Goal: Navigation & Orientation: Find specific page/section

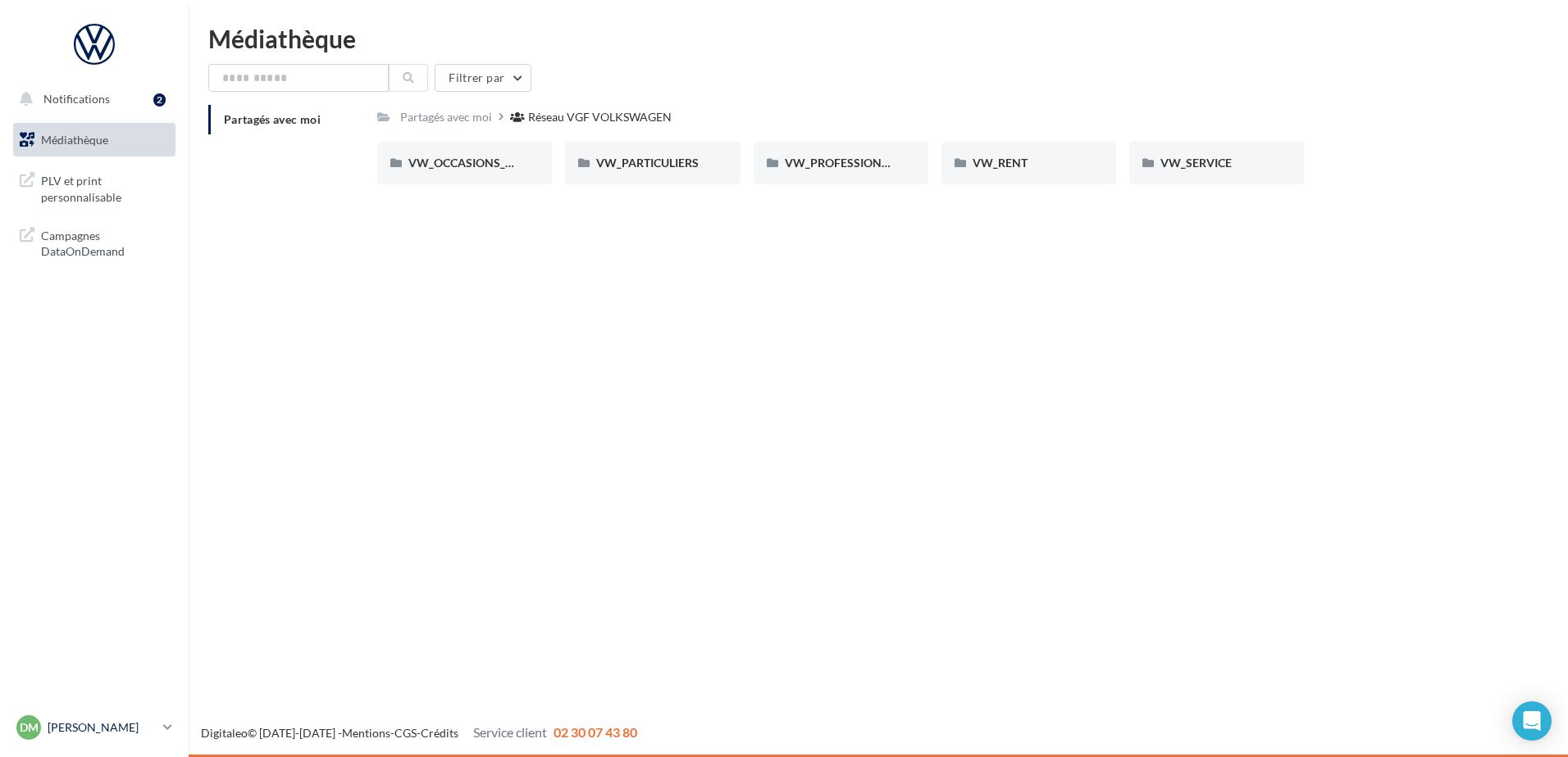
click at [119, 719] on div "DM DIDIER MOUGIN vw-modi-25500" at bounding box center [86, 728] width 140 height 25
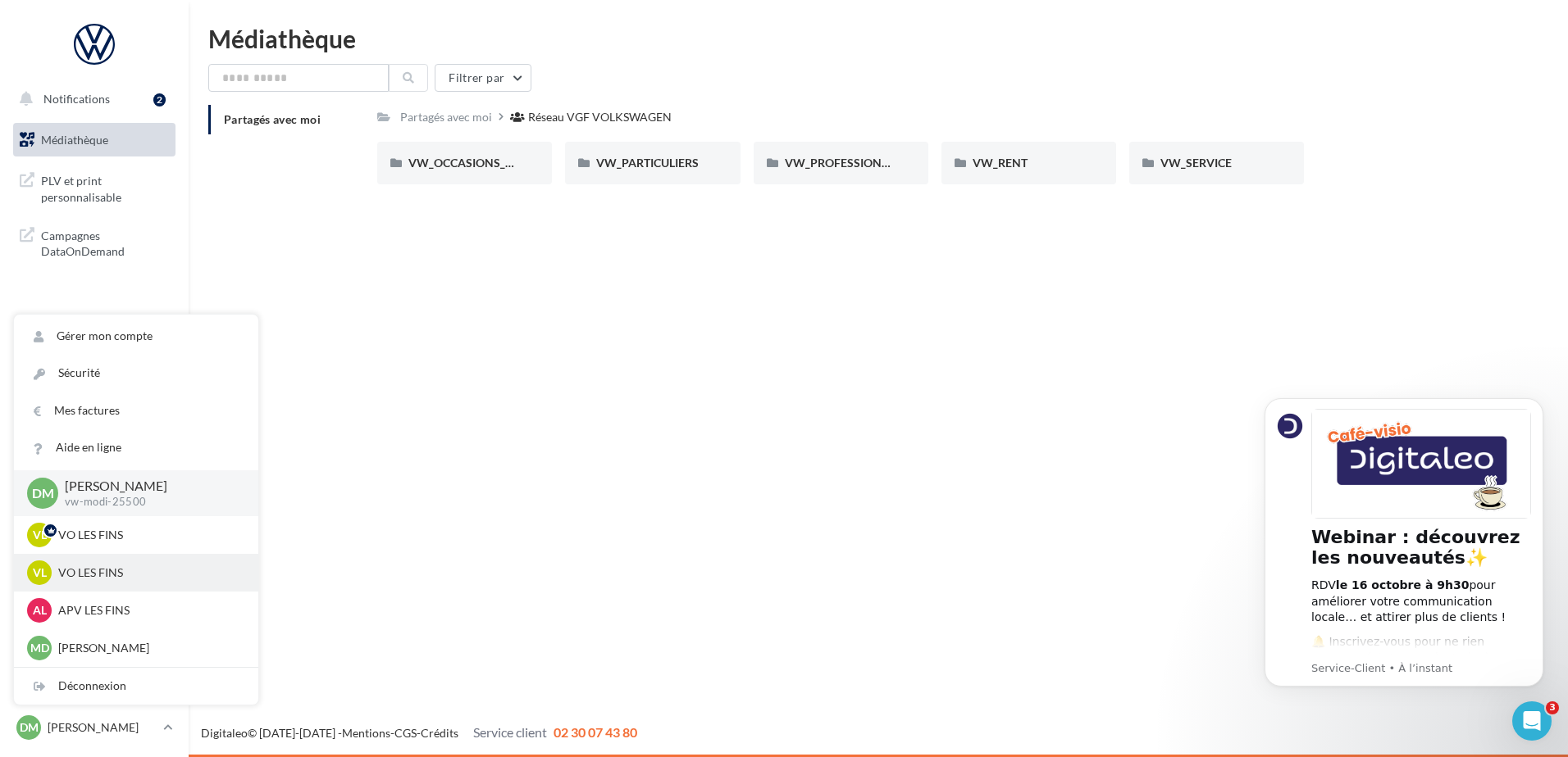
click at [92, 572] on p "VO LES FINS" at bounding box center [148, 573] width 180 height 16
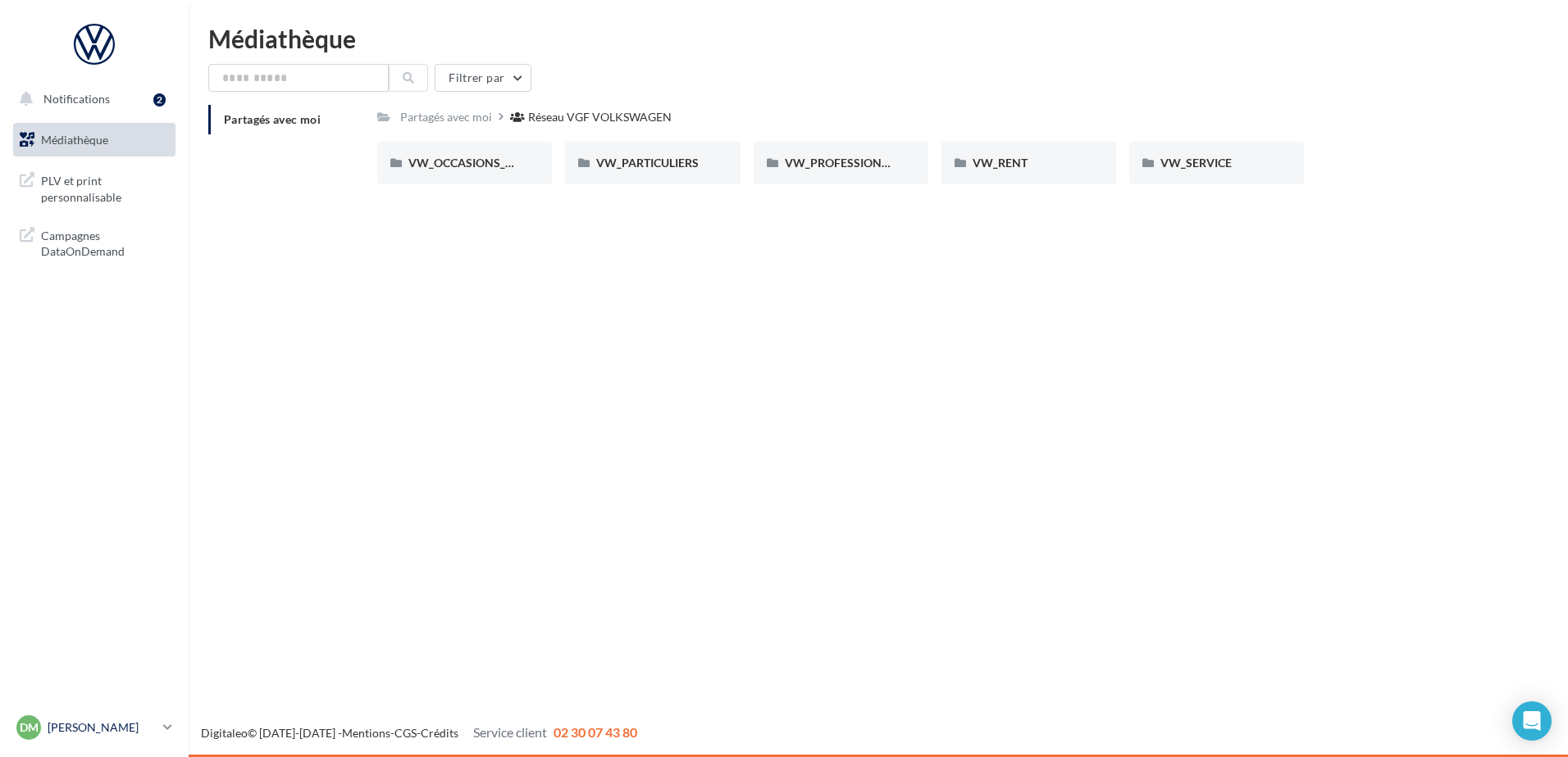
click at [68, 723] on p "[PERSON_NAME]" at bounding box center [102, 728] width 109 height 16
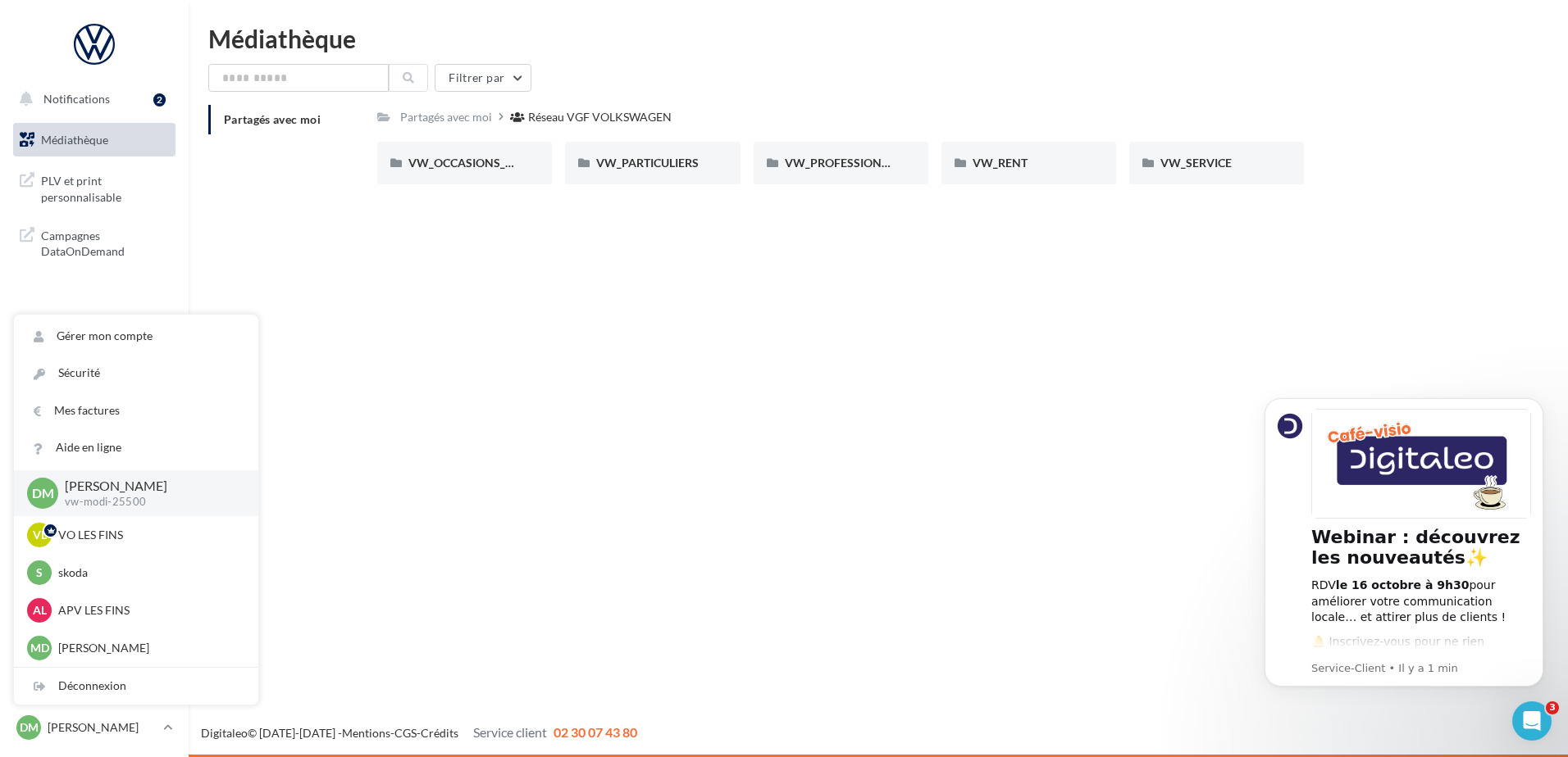
click at [484, 396] on div "Notifications 2 Médiathèque" at bounding box center [784, 378] width 1568 height 757
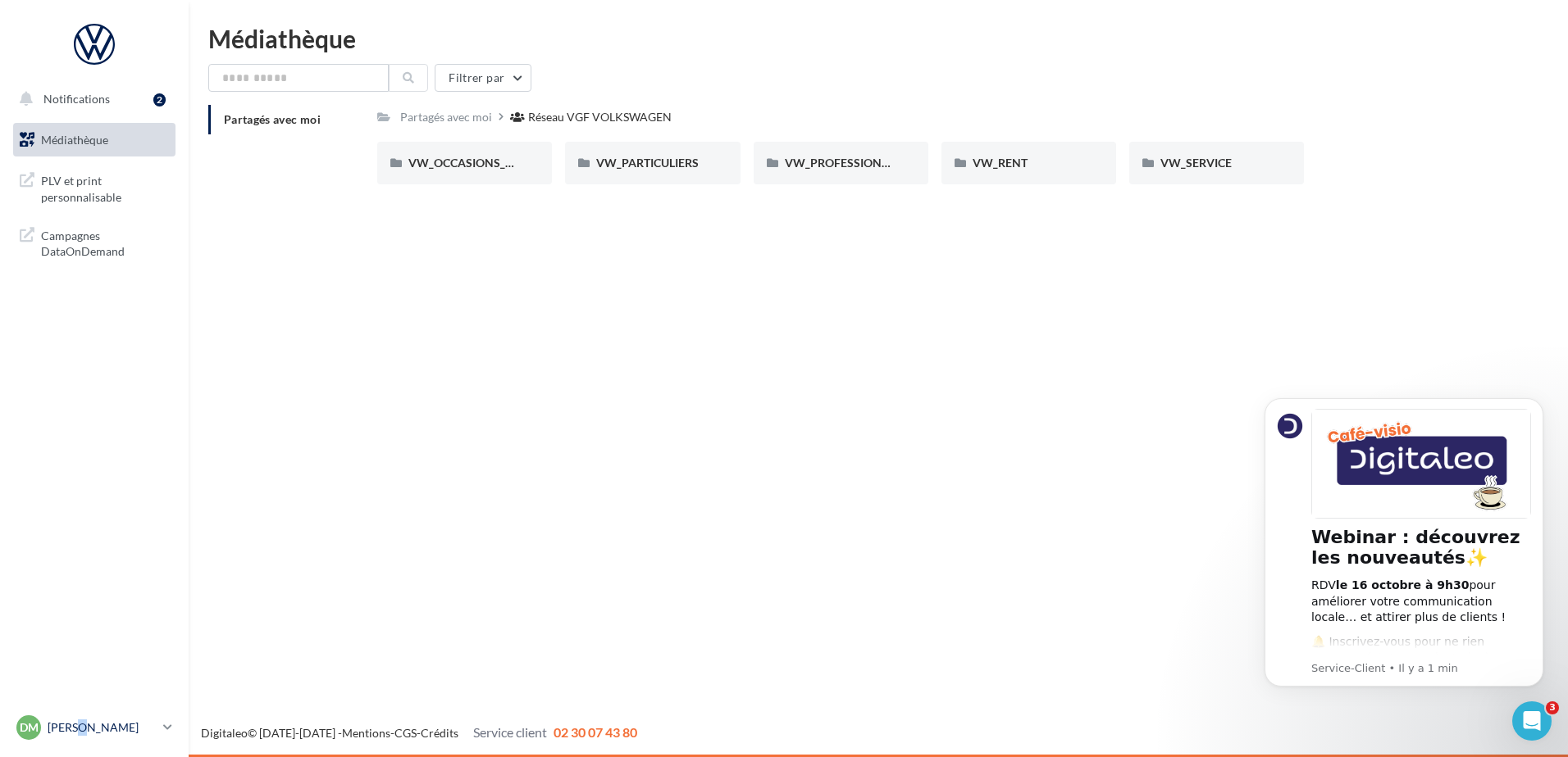
click at [82, 722] on p "[PERSON_NAME]" at bounding box center [102, 728] width 109 height 16
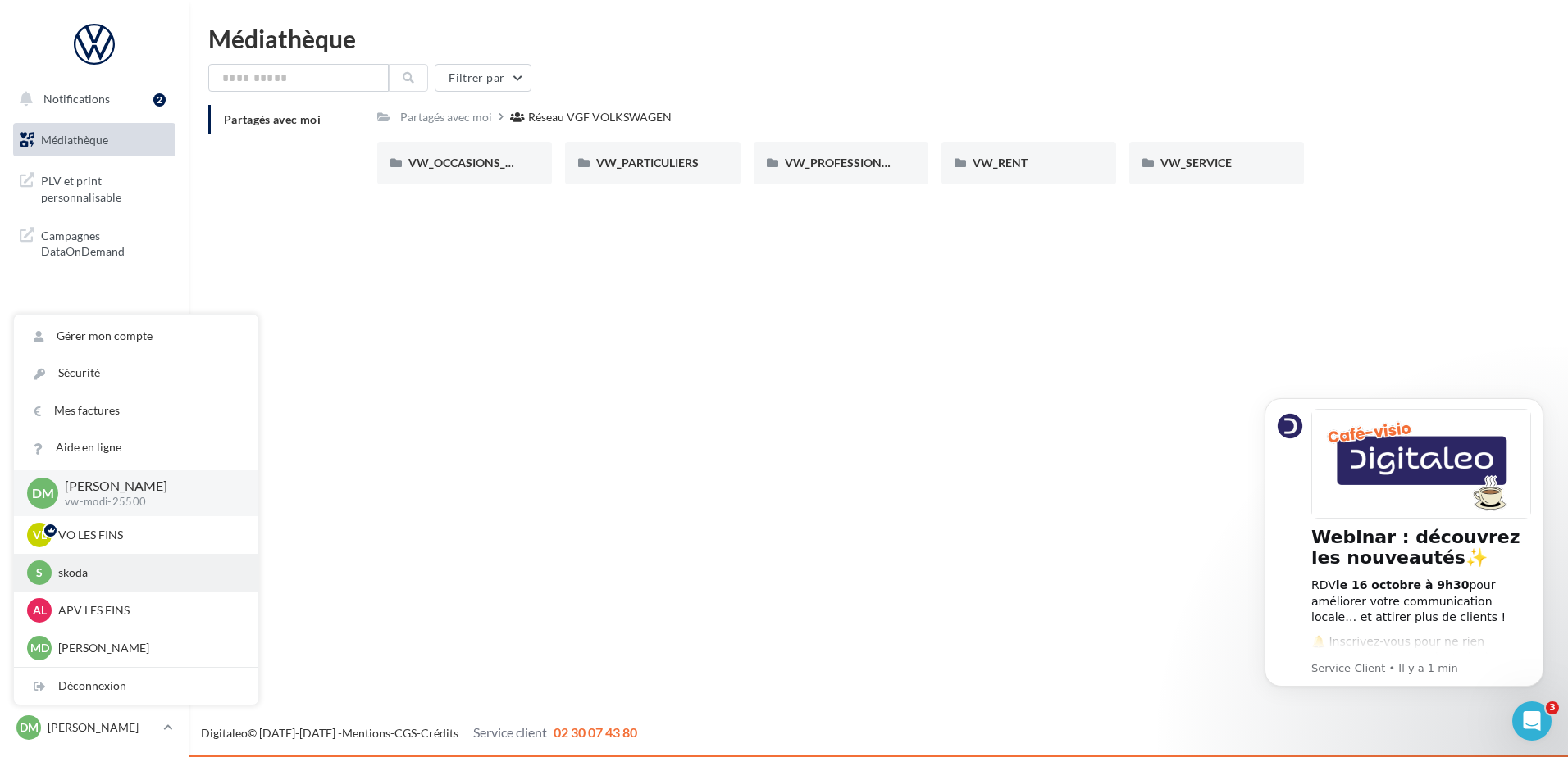
drag, startPoint x: 82, startPoint y: 722, endPoint x: 82, endPoint y: 572, distance: 150.0
click at [82, 572] on p "skoda" at bounding box center [148, 573] width 180 height 16
click at [94, 544] on div "[PERSON_NAME] LES FINS voseat-modi-25500" at bounding box center [137, 535] width 218 height 25
